Goal: Transaction & Acquisition: Obtain resource

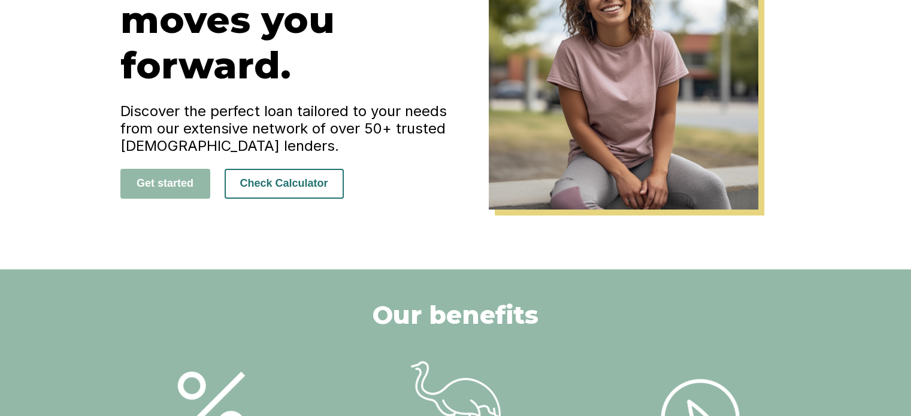
click at [307, 187] on button "Check Calculator" at bounding box center [284, 184] width 119 height 30
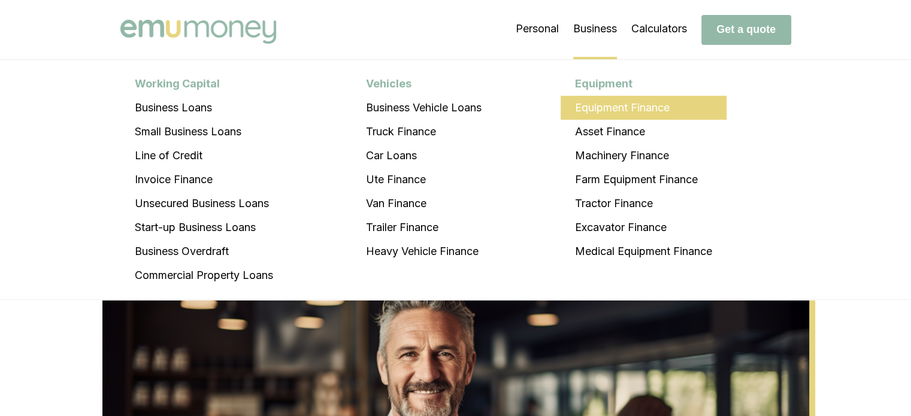
click at [624, 112] on li "Equipment Finance" at bounding box center [643, 108] width 166 height 24
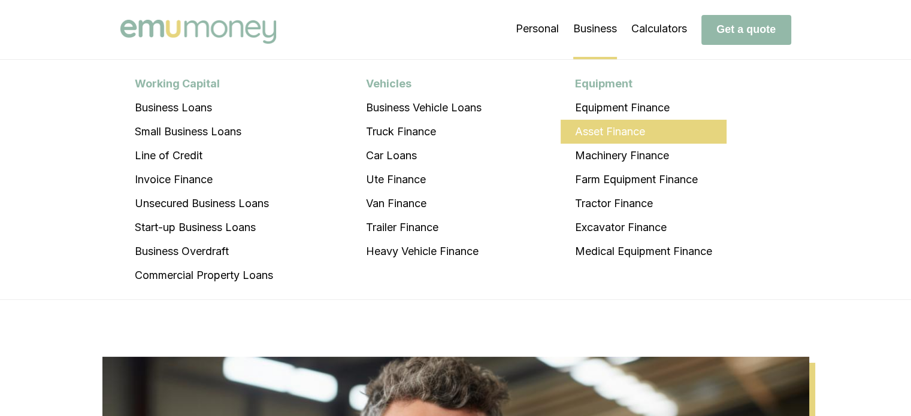
click at [630, 137] on li "Asset Finance" at bounding box center [643, 132] width 166 height 24
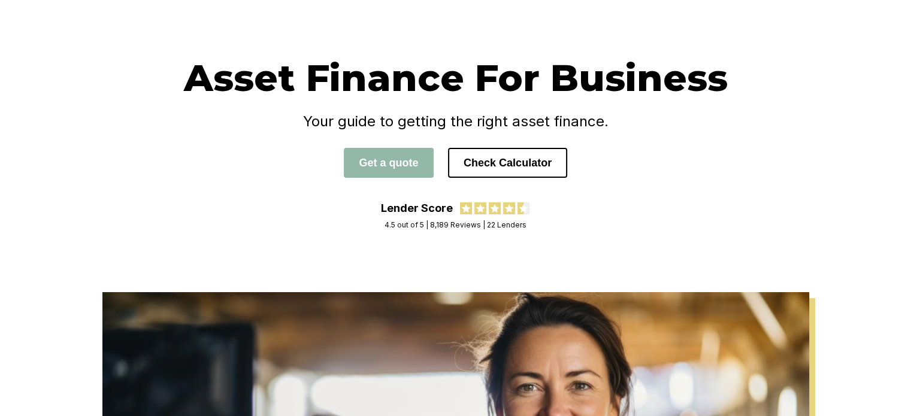
scroll to position [60, 0]
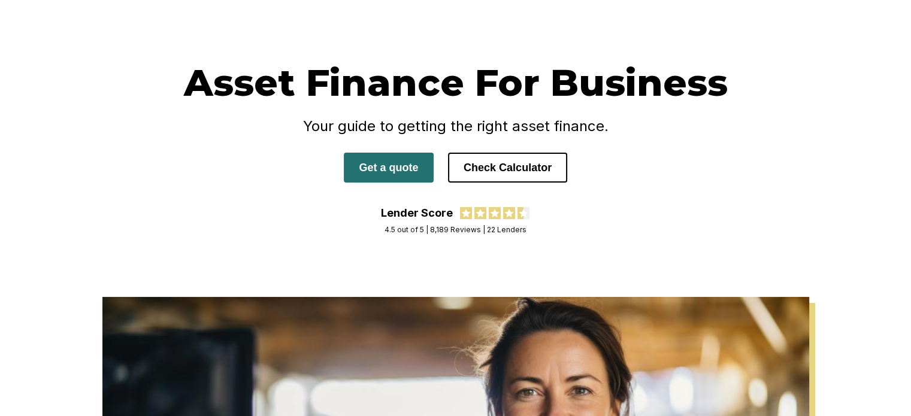
drag, startPoint x: 381, startPoint y: 166, endPoint x: 392, endPoint y: 168, distance: 10.9
click at [381, 166] on button "Get a quote" at bounding box center [389, 168] width 90 height 30
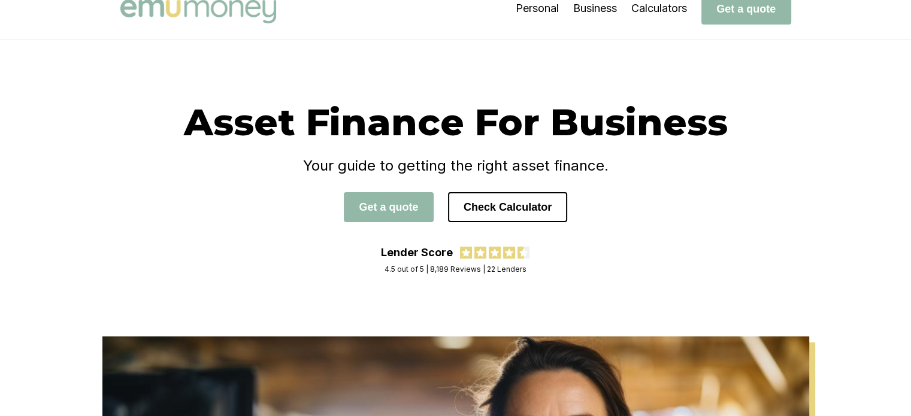
scroll to position [0, 0]
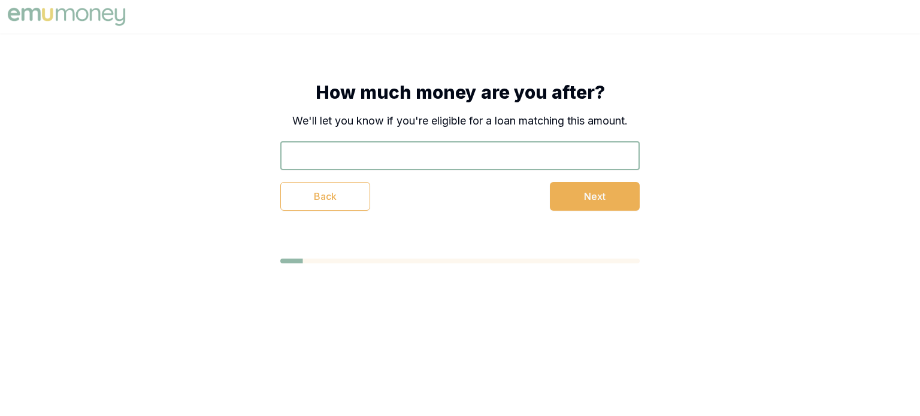
click at [63, 14] on img at bounding box center [66, 17] width 123 height 24
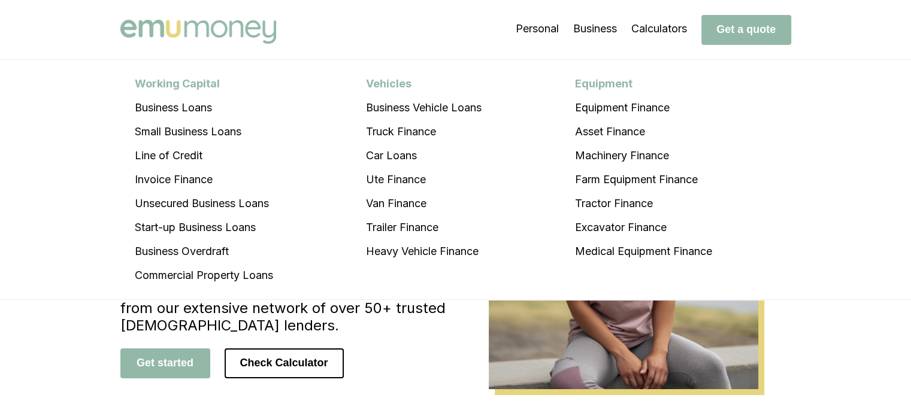
click at [414, 207] on li "Van Finance" at bounding box center [423, 204] width 144 height 24
